Goal: Find contact information: Find contact information

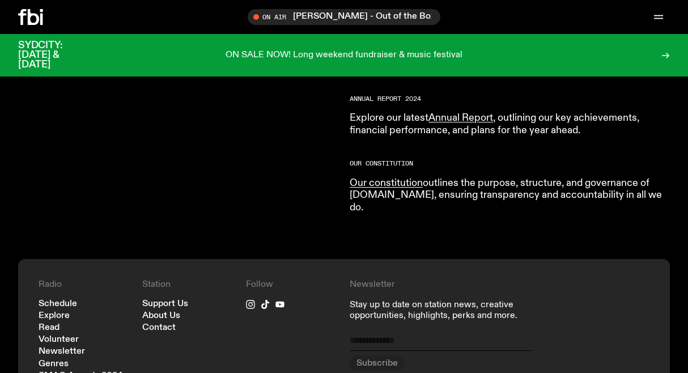
scroll to position [1130, 0]
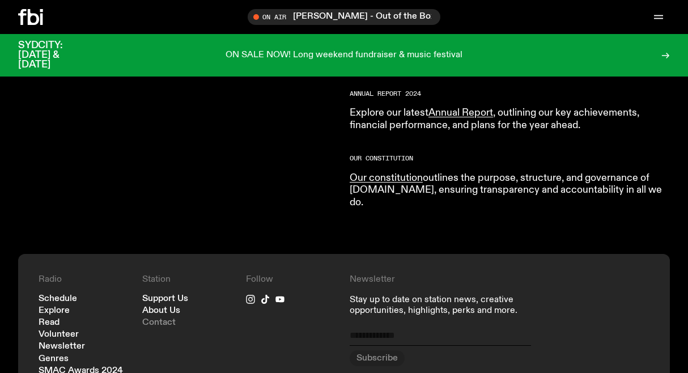
click at [167, 319] on link "Contact" at bounding box center [158, 323] width 33 height 9
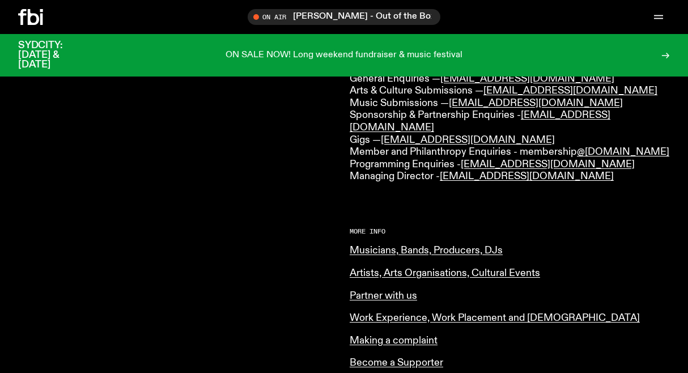
scroll to position [328, 0]
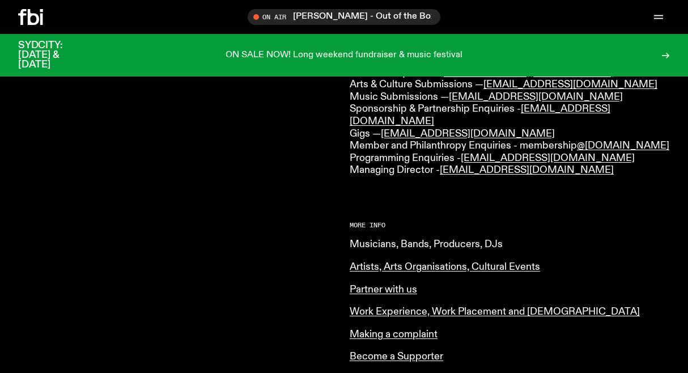
click at [420, 239] on link "Musicians, Bands, Producers, DJs" at bounding box center [426, 244] width 153 height 10
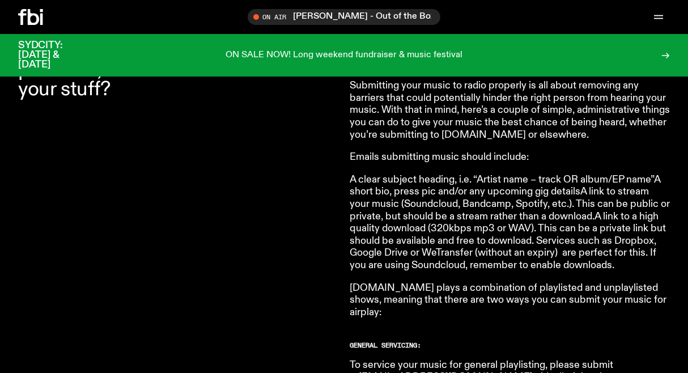
scroll to position [426, 0]
